Goal: Find specific page/section: Find specific page/section

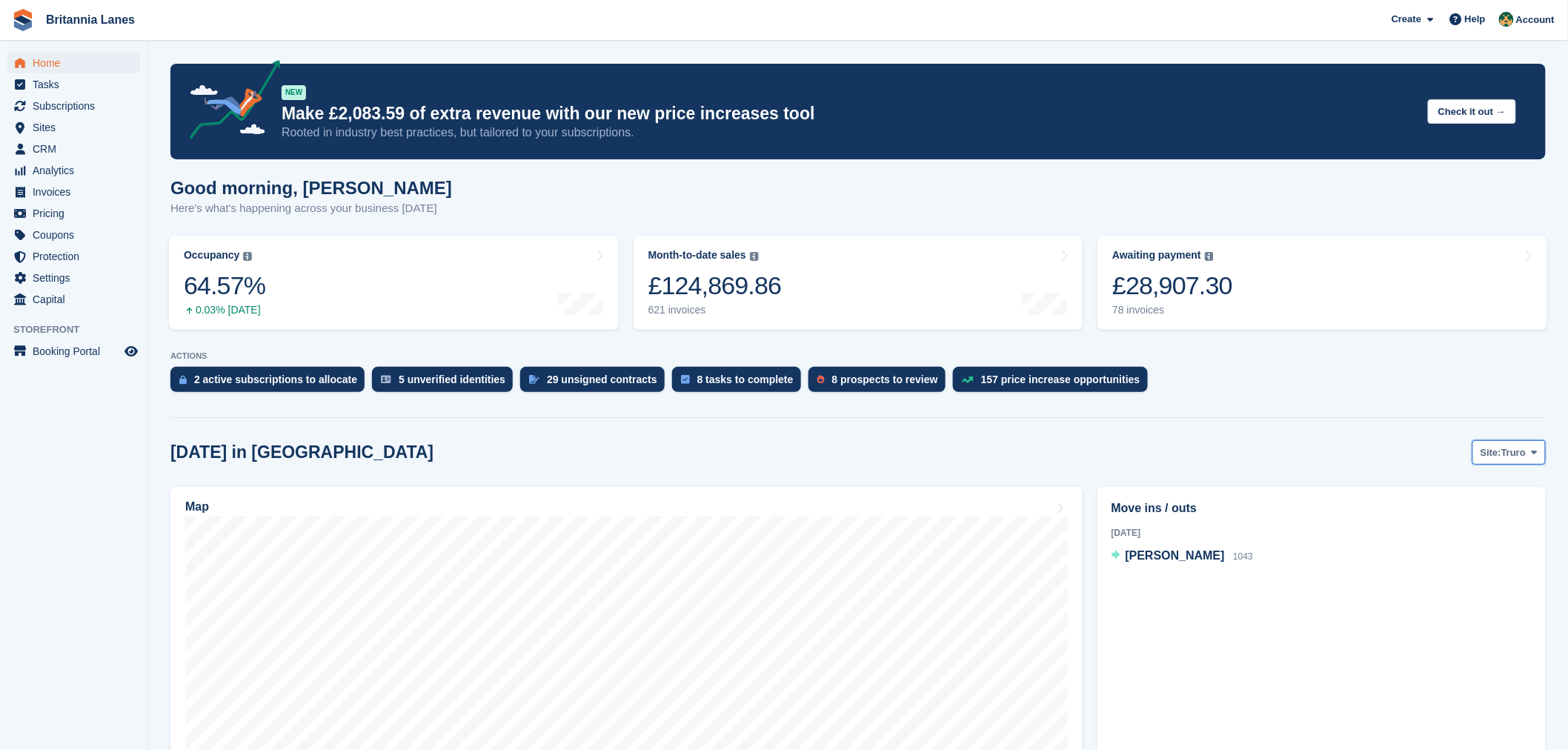
click at [1526, 456] on button "Site: Truro" at bounding box center [1508, 452] width 73 height 24
click at [1481, 513] on link "Falmouth" at bounding box center [1473, 514] width 134 height 27
click at [1172, 573] on span "[PERSON_NAME]" at bounding box center [1175, 575] width 99 height 13
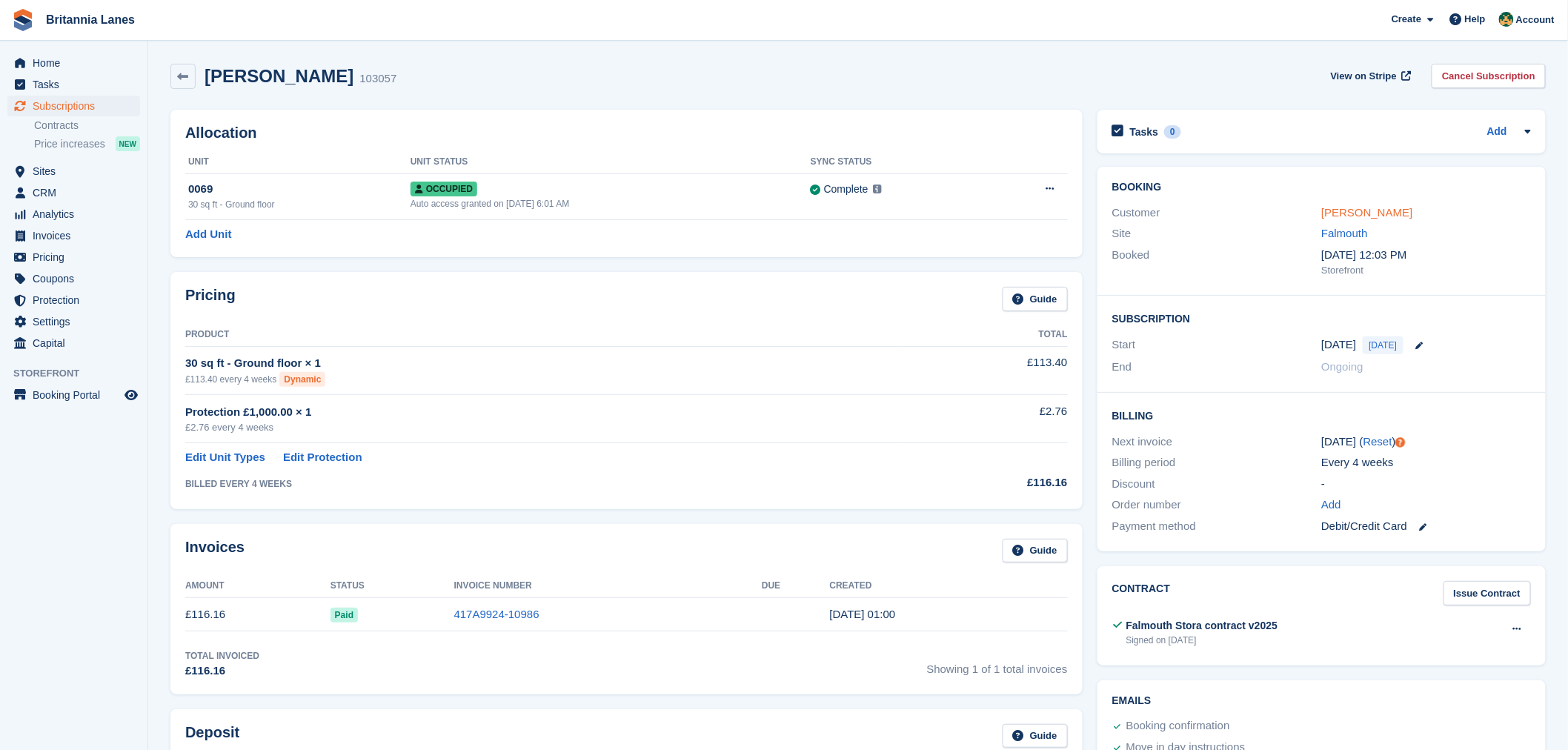
click at [1342, 211] on link "[PERSON_NAME]" at bounding box center [1367, 212] width 91 height 13
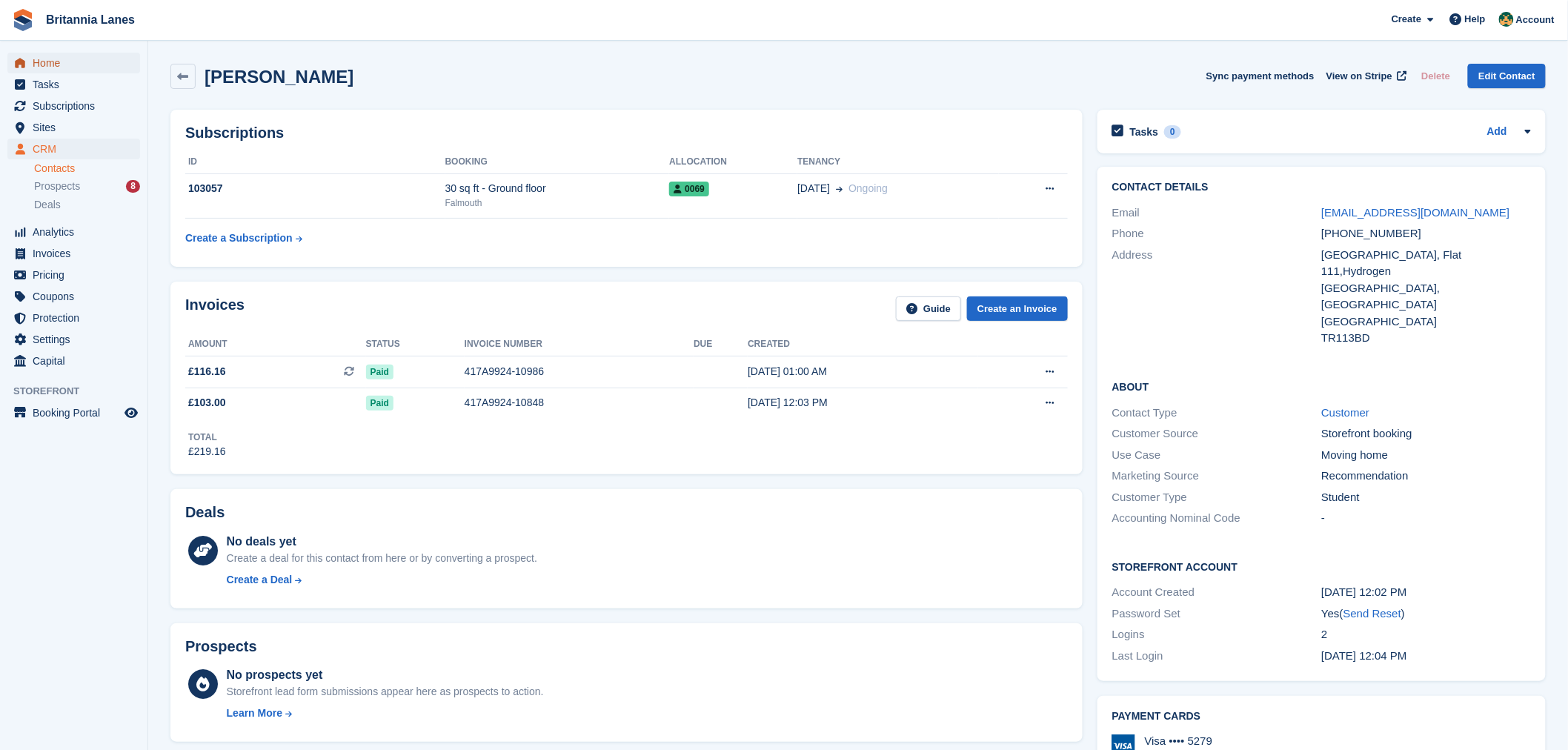
click at [41, 59] on span "Home" at bounding box center [76, 63] width 89 height 20
